Goal: Task Accomplishment & Management: Complete application form

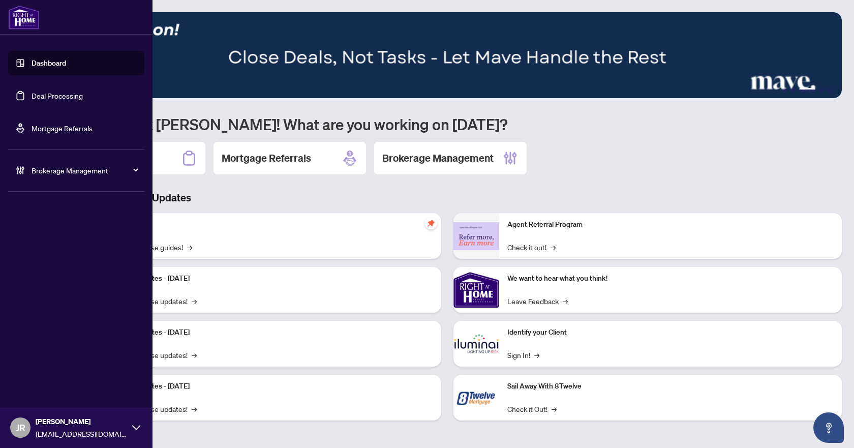
click at [68, 96] on link "Deal Processing" at bounding box center [57, 95] width 51 height 9
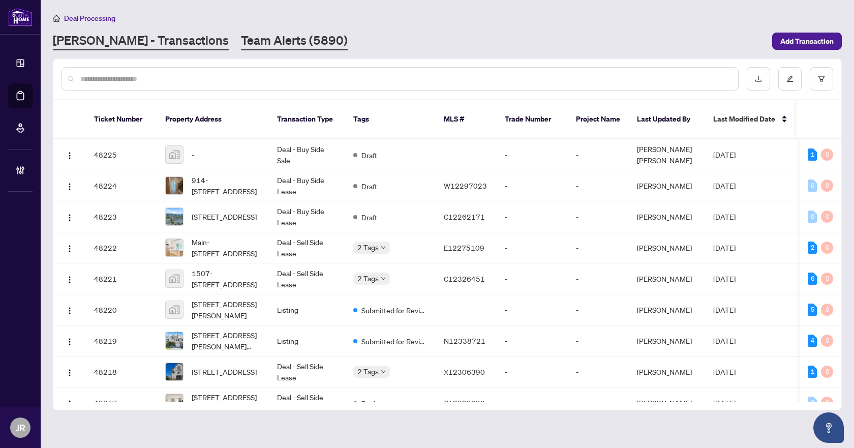
click at [259, 39] on link "Team Alerts (5890)" at bounding box center [294, 41] width 107 height 18
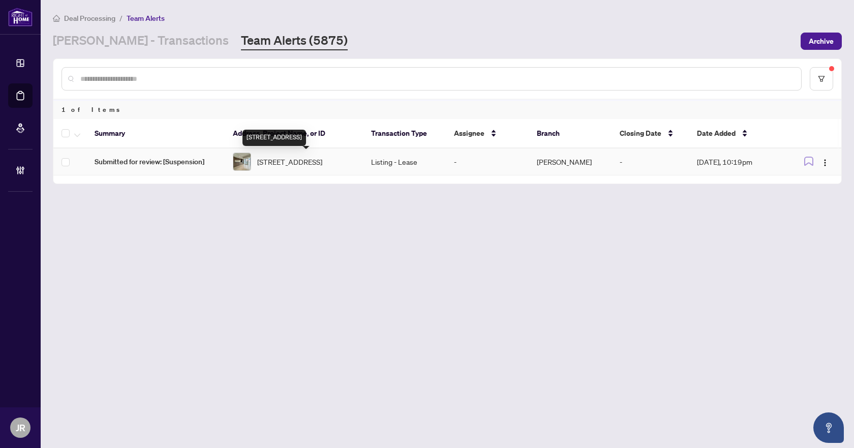
click at [282, 166] on span "[STREET_ADDRESS]" at bounding box center [289, 161] width 65 height 11
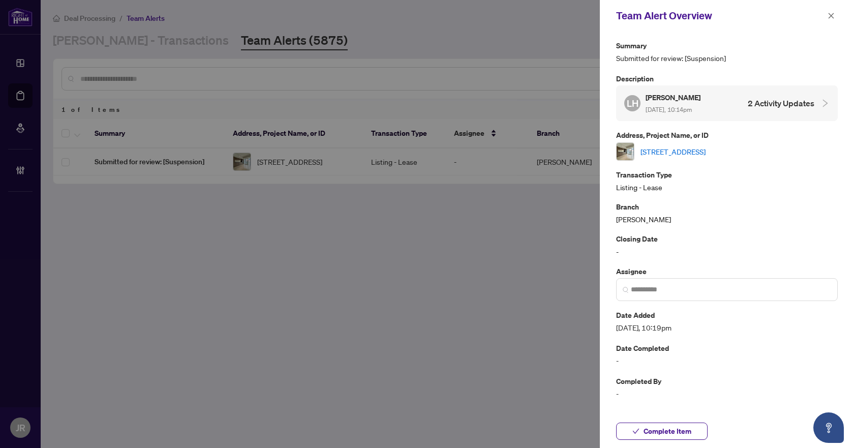
click at [684, 149] on link "[STREET_ADDRESS]" at bounding box center [673, 151] width 65 height 11
click at [836, 16] on button "button" at bounding box center [831, 16] width 13 height 12
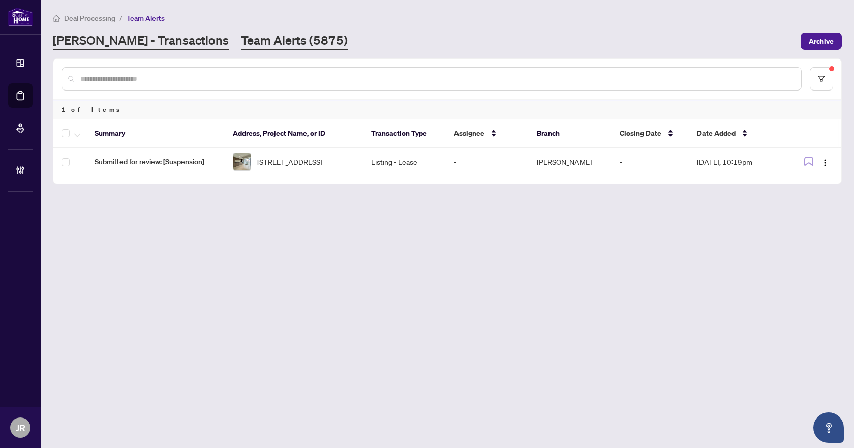
click at [140, 41] on link "[PERSON_NAME] - Transactions" at bounding box center [141, 41] width 176 height 18
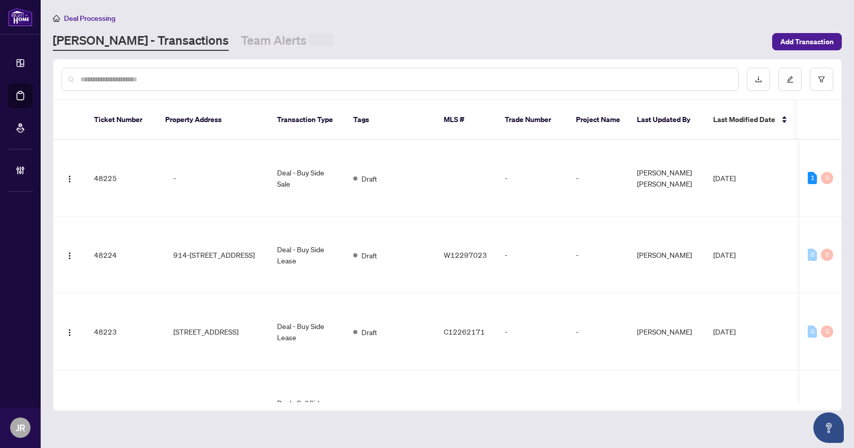
click at [159, 75] on input "text" at bounding box center [405, 79] width 650 height 11
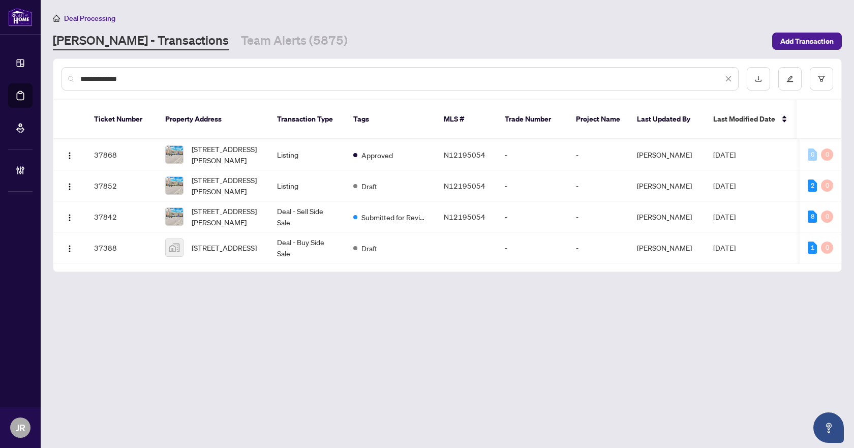
type input "**********"
click at [834, 83] on div "**********" at bounding box center [447, 79] width 788 height 40
click at [823, 75] on icon "filter" at bounding box center [821, 78] width 7 height 7
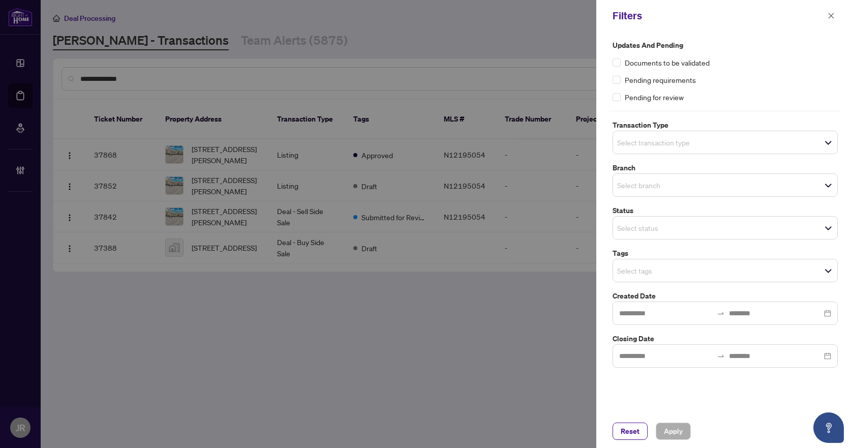
click at [653, 179] on input "search" at bounding box center [652, 185] width 71 height 12
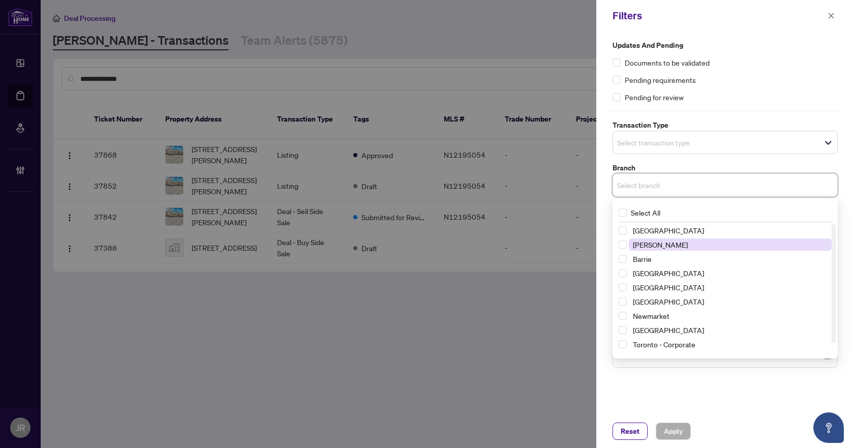
click at [643, 244] on span "[PERSON_NAME]" at bounding box center [660, 244] width 55 height 9
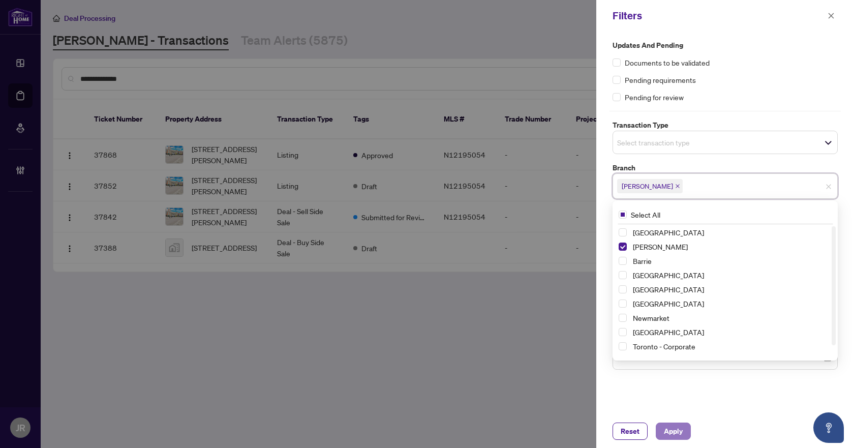
click at [665, 431] on span "Apply" at bounding box center [673, 431] width 19 height 16
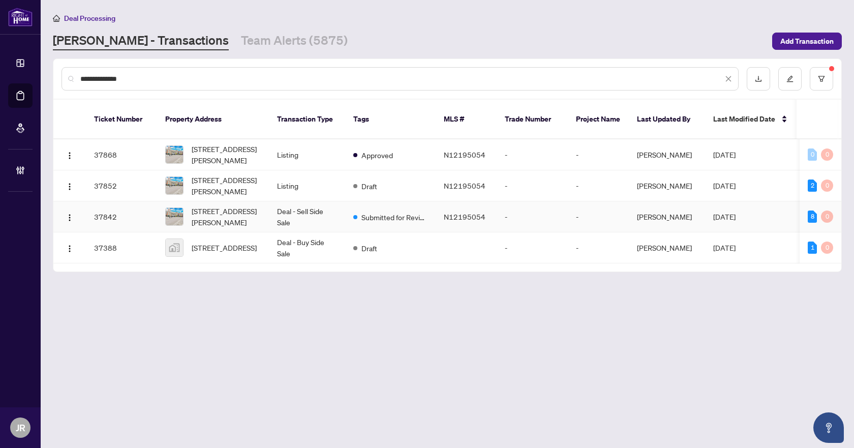
click at [316, 201] on td "Deal - Sell Side Sale" at bounding box center [307, 216] width 76 height 31
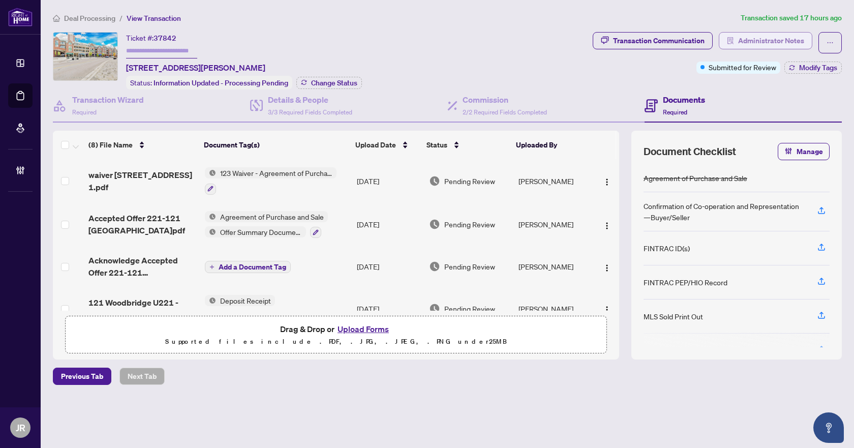
click at [748, 38] on span "Administrator Notes" at bounding box center [771, 41] width 66 height 16
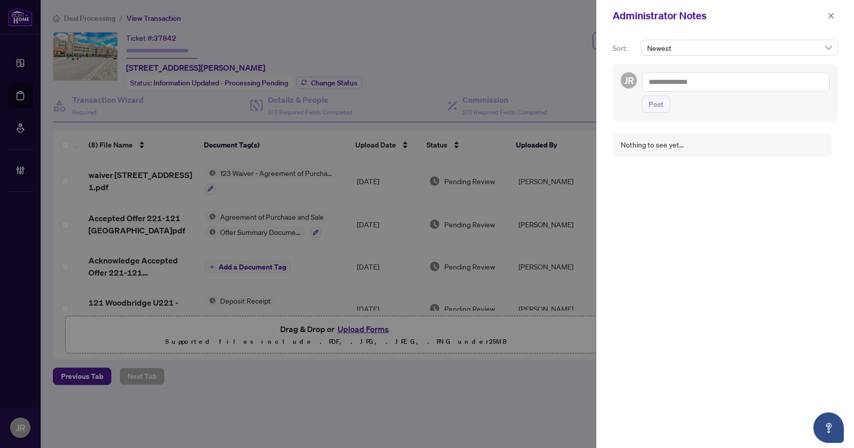
click at [738, 83] on textarea at bounding box center [736, 81] width 188 height 19
click at [681, 153] on li "Deals York" at bounding box center [716, 157] width 101 height 17
type textarea "**********"
click at [660, 116] on span "Post" at bounding box center [656, 114] width 15 height 16
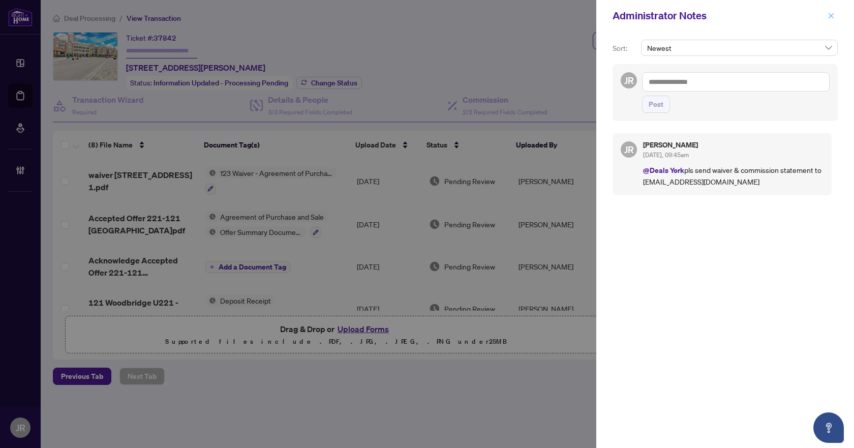
click at [833, 11] on span "button" at bounding box center [831, 16] width 7 height 16
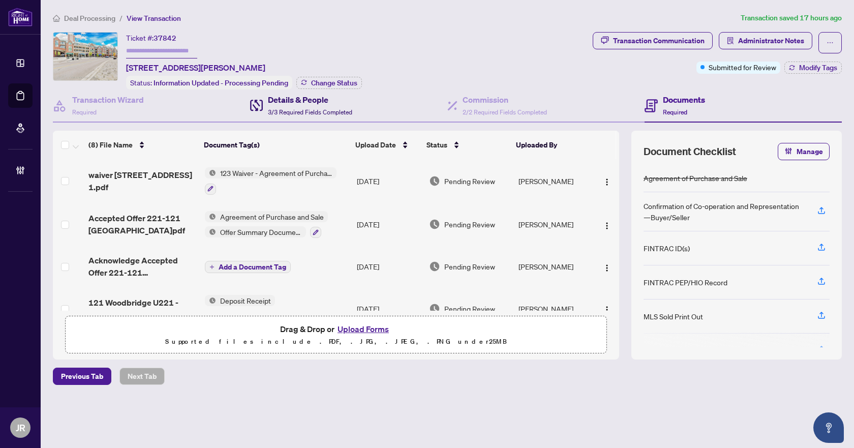
click at [320, 99] on h4 "Details & People" at bounding box center [310, 100] width 84 height 12
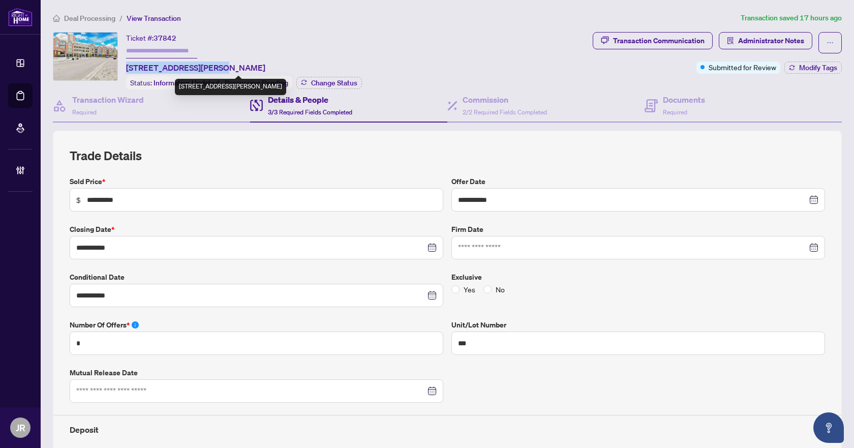
drag, startPoint x: 220, startPoint y: 68, endPoint x: 128, endPoint y: 62, distance: 92.8
click at [128, 62] on span "[STREET_ADDRESS][PERSON_NAME]" at bounding box center [195, 68] width 139 height 12
copy span "[STREET_ADDRESS]"
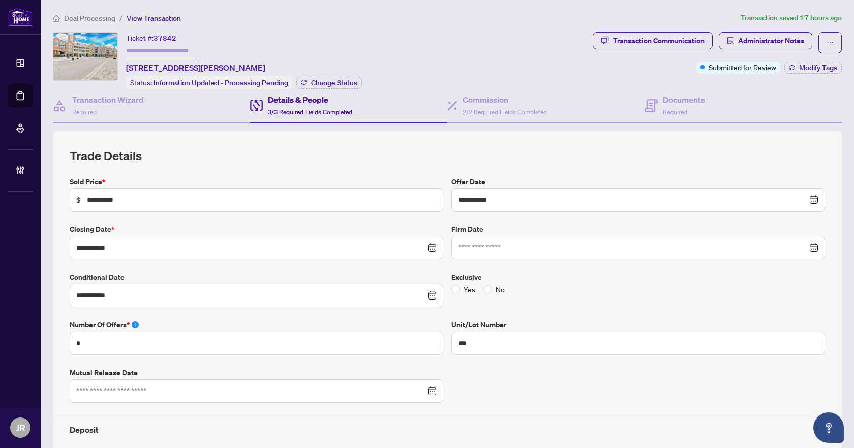
click at [162, 36] on span "37842" at bounding box center [165, 38] width 23 height 9
copy span "37842"
click at [524, 112] on span "2/2 Required Fields Completed" at bounding box center [505, 112] width 84 height 8
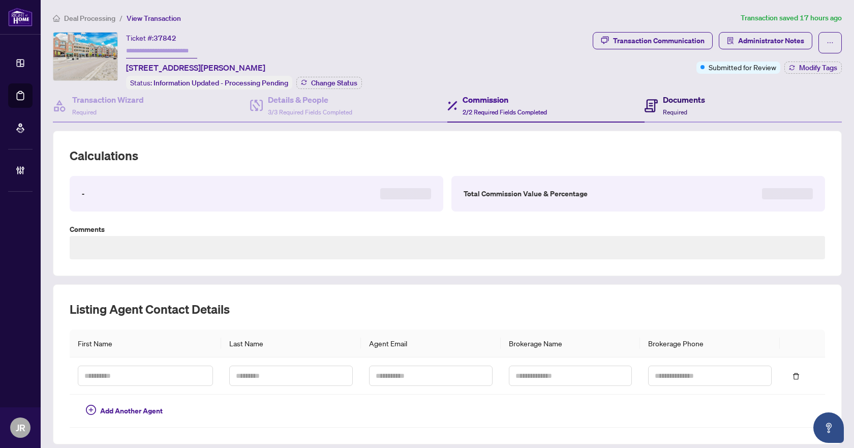
click at [663, 103] on h4 "Documents" at bounding box center [684, 100] width 42 height 12
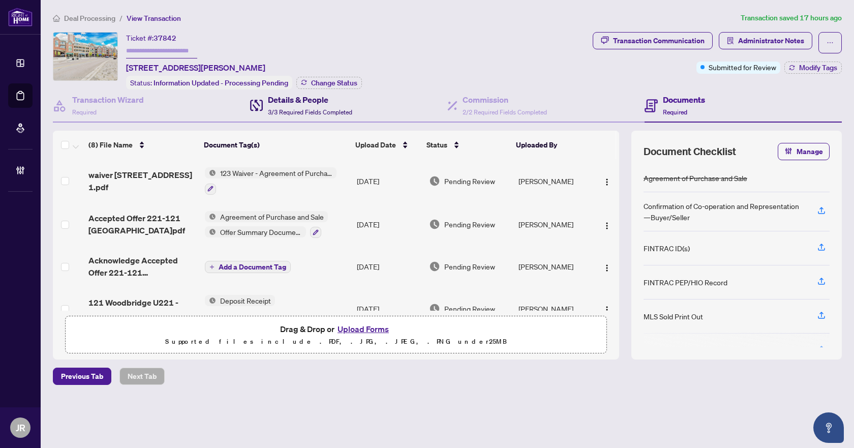
click at [274, 104] on h4 "Details & People" at bounding box center [310, 100] width 84 height 12
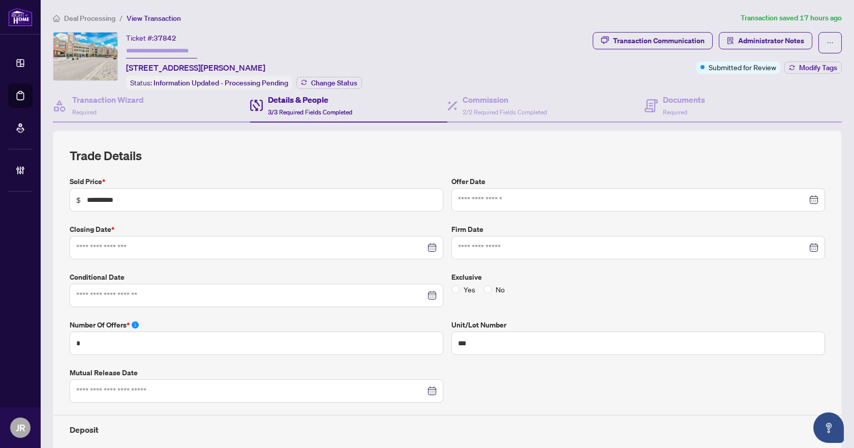
type input "**********"
click at [123, 110] on div "Transaction Wizard Required" at bounding box center [108, 106] width 72 height 24
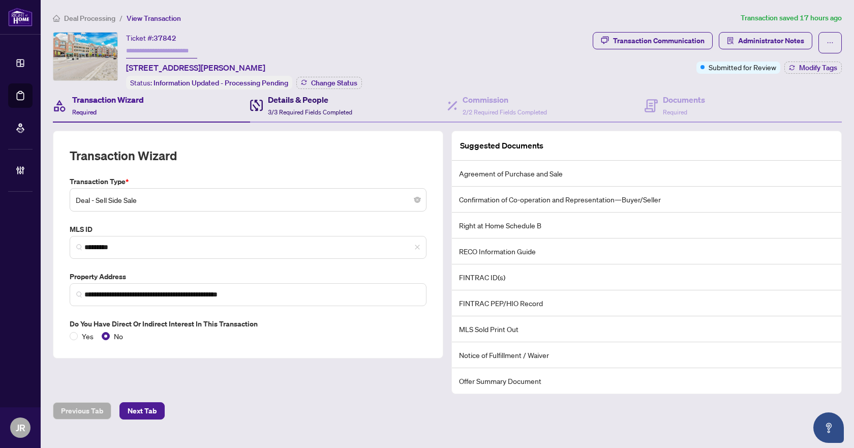
click at [337, 105] on div "Details & People 3/3 Required Fields Completed" at bounding box center [310, 106] width 84 height 24
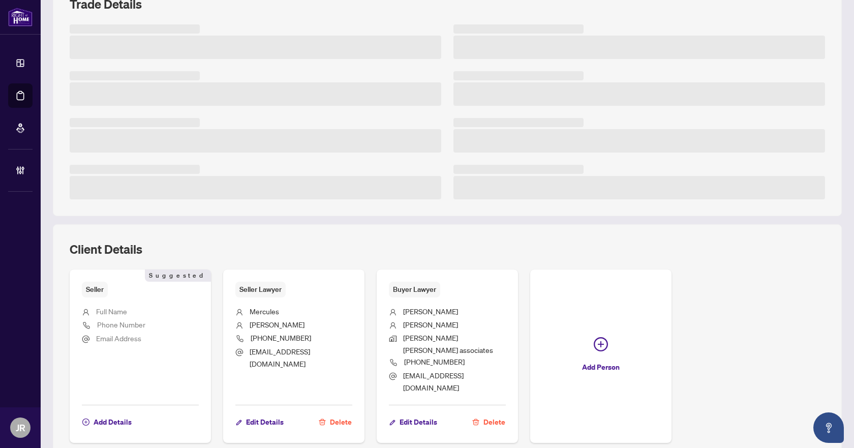
scroll to position [153, 0]
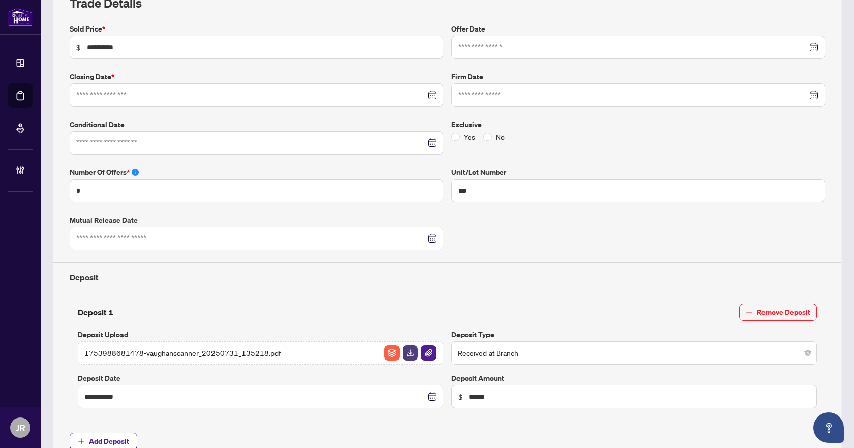
type input "**********"
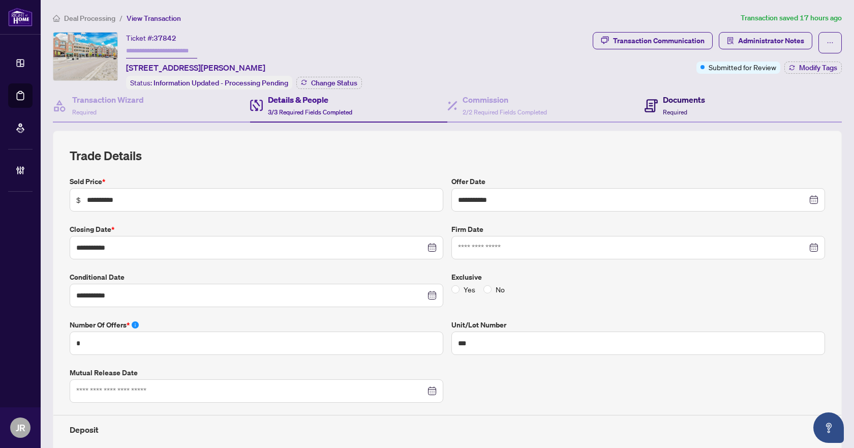
drag, startPoint x: 662, startPoint y: 114, endPoint x: 649, endPoint y: 115, distance: 13.3
click at [663, 114] on span "Required" at bounding box center [675, 112] width 24 height 8
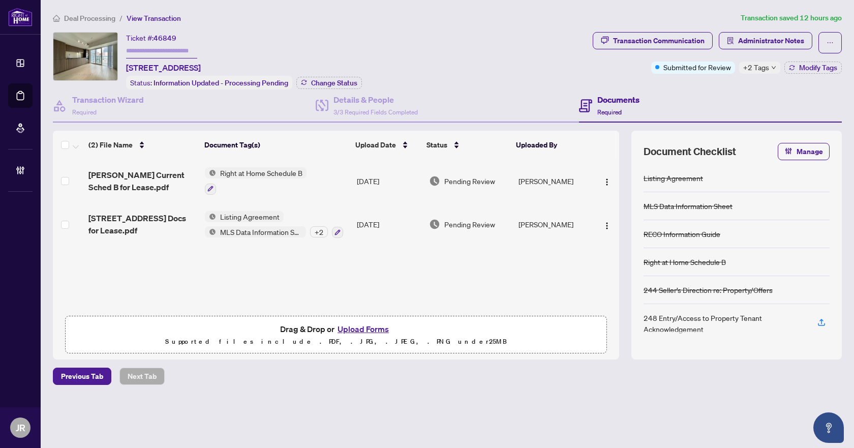
click at [97, 15] on span "Deal Processing" at bounding box center [89, 18] width 51 height 9
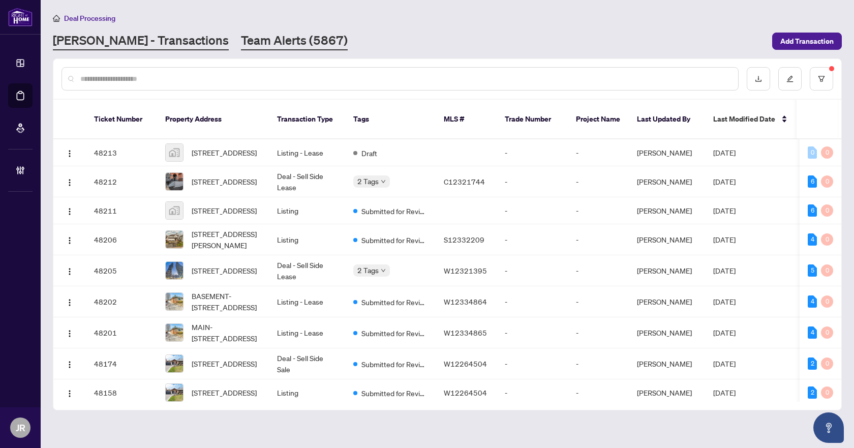
click at [258, 43] on link "Team Alerts (5867)" at bounding box center [294, 41] width 107 height 18
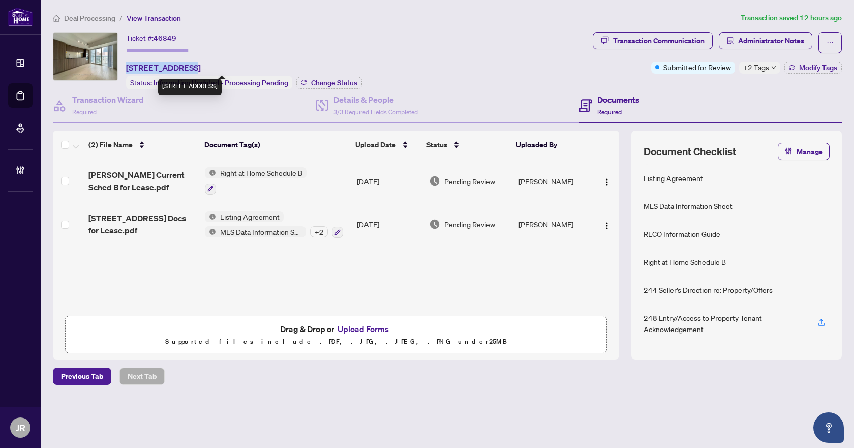
drag, startPoint x: 126, startPoint y: 65, endPoint x: 188, endPoint y: 67, distance: 62.0
click at [188, 67] on div "Ticket #: 46849 2702-955 Bay St, Toronto, Ontario M5S 0C6, Canada Status: Infor…" at bounding box center [321, 60] width 536 height 57
copy span "2702-955 Bay St"
